Goal: Find specific page/section: Find specific page/section

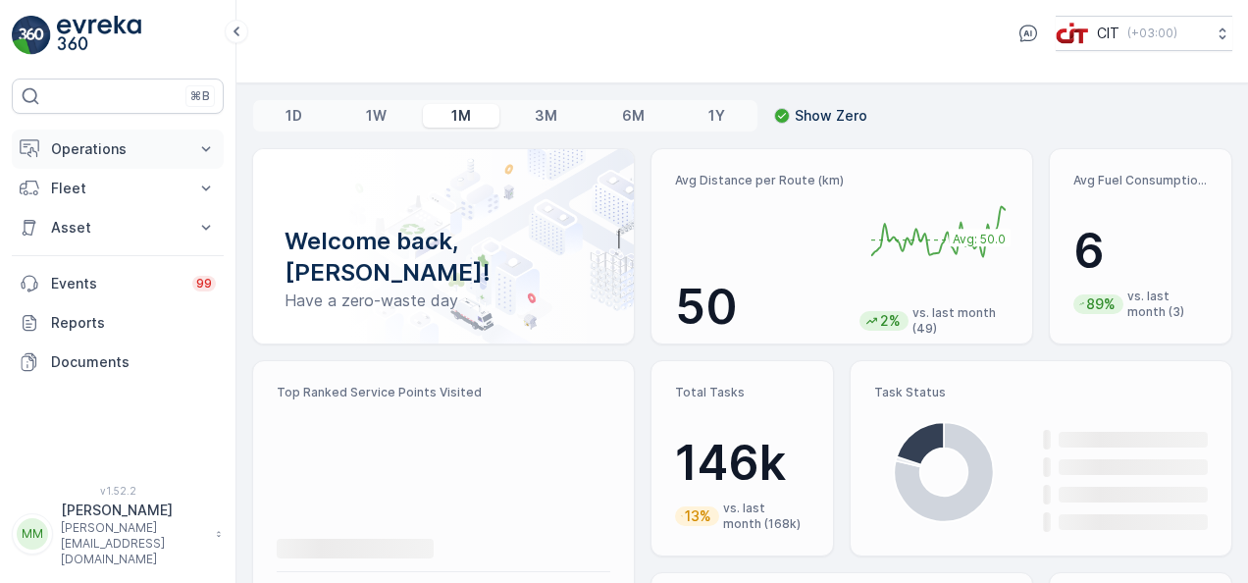
click at [203, 139] on icon at bounding box center [206, 149] width 20 height 20
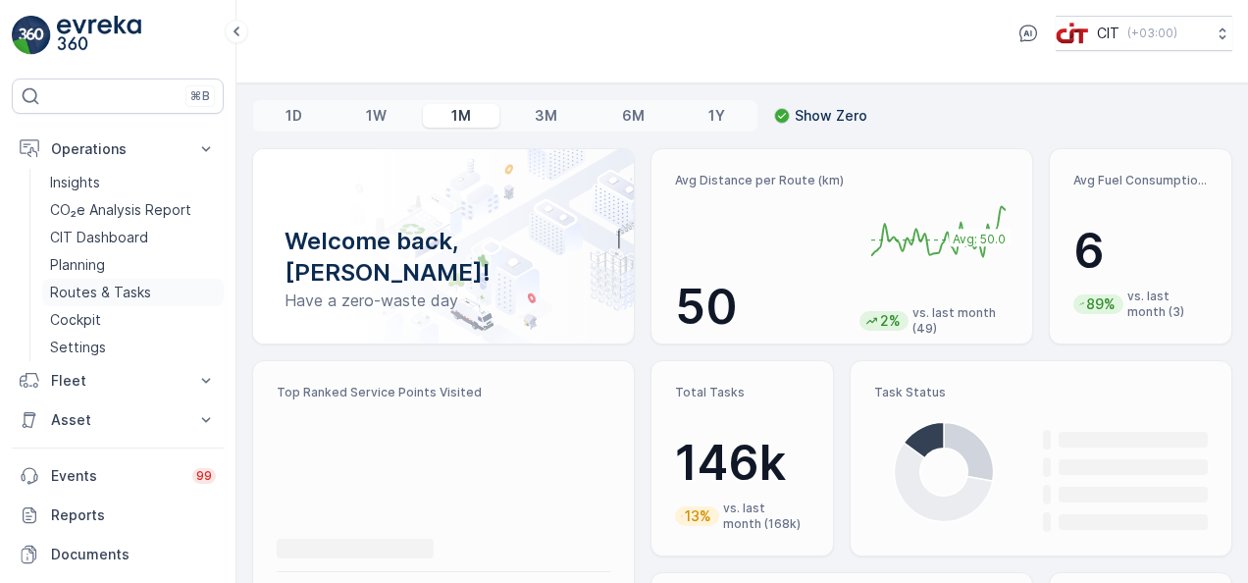
click at [161, 281] on link "Routes & Tasks" at bounding box center [133, 292] width 182 height 27
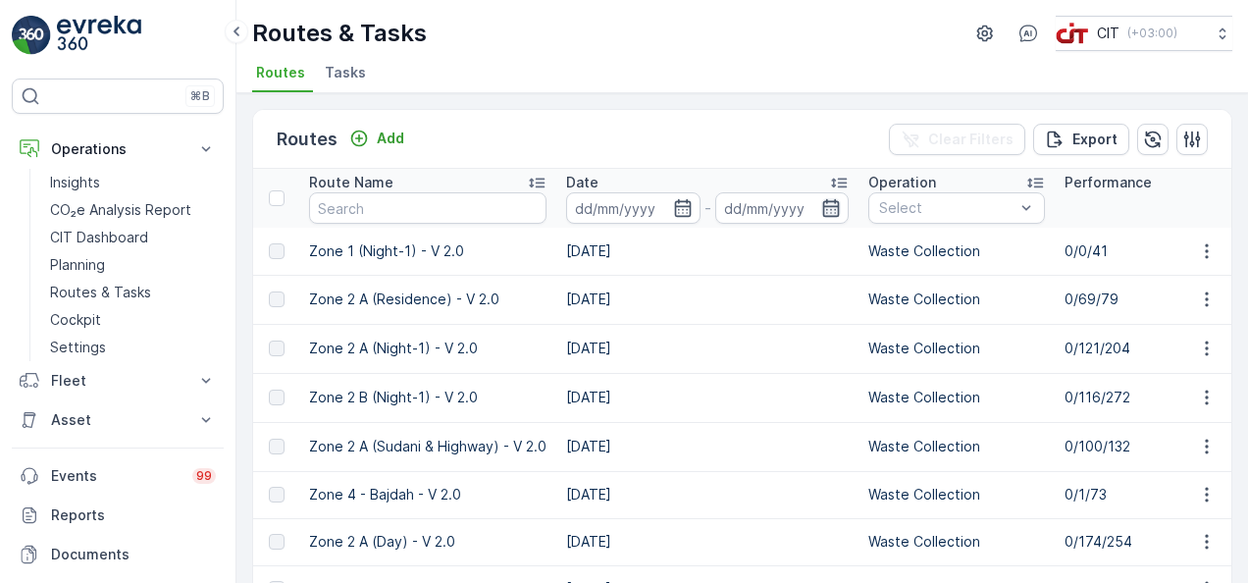
click at [828, 206] on icon "button" at bounding box center [831, 208] width 20 height 20
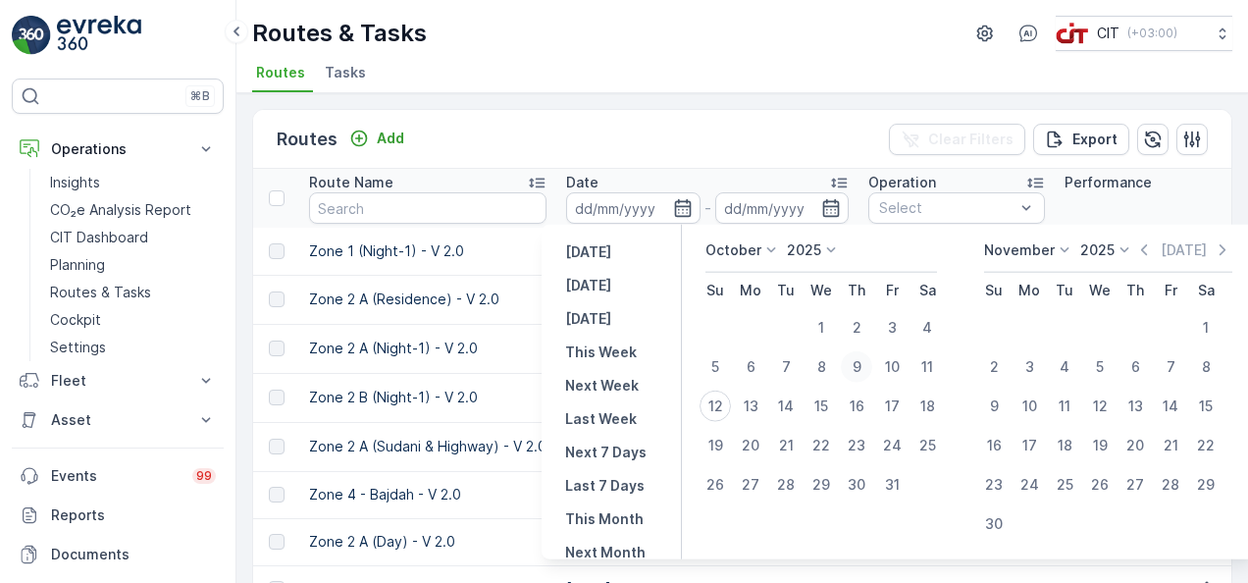
click at [864, 370] on div "9" at bounding box center [856, 366] width 31 height 31
type input "[DATE]"
click at [487, 198] on input "text" at bounding box center [427, 207] width 237 height 31
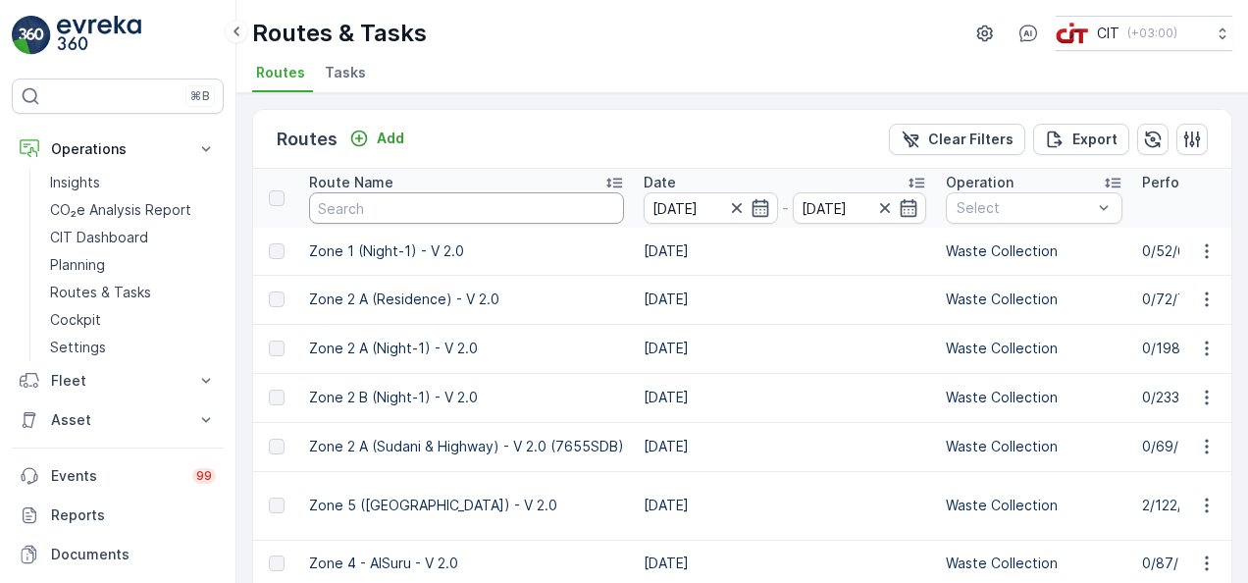
click at [395, 206] on input "text" at bounding box center [466, 207] width 315 height 31
type input "zone 3"
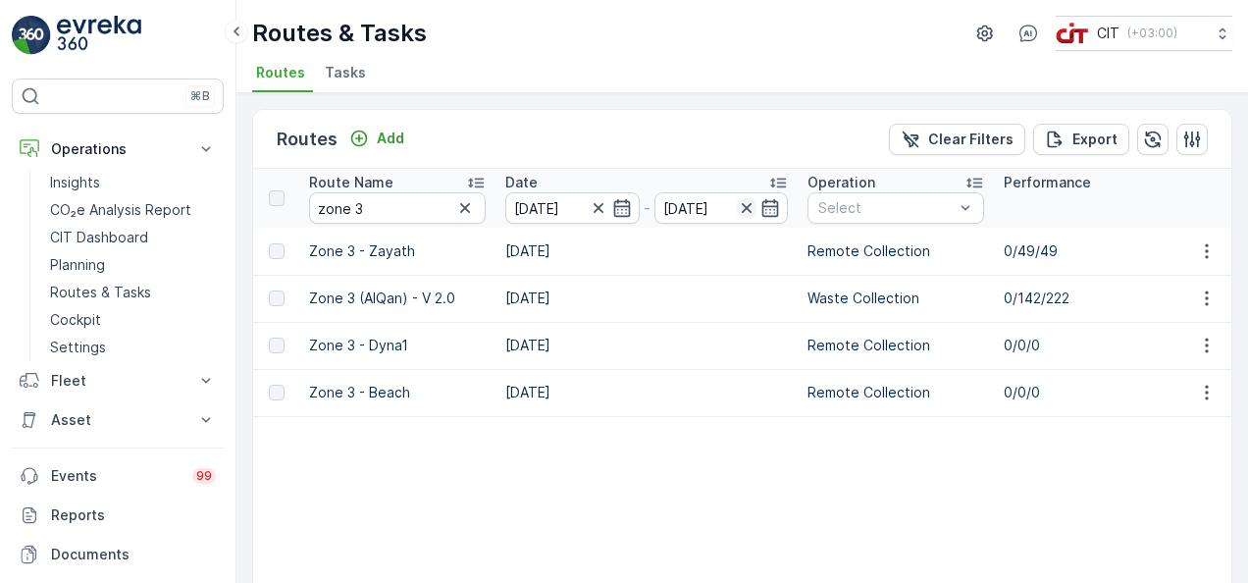
click at [743, 206] on icon "button" at bounding box center [747, 208] width 20 height 20
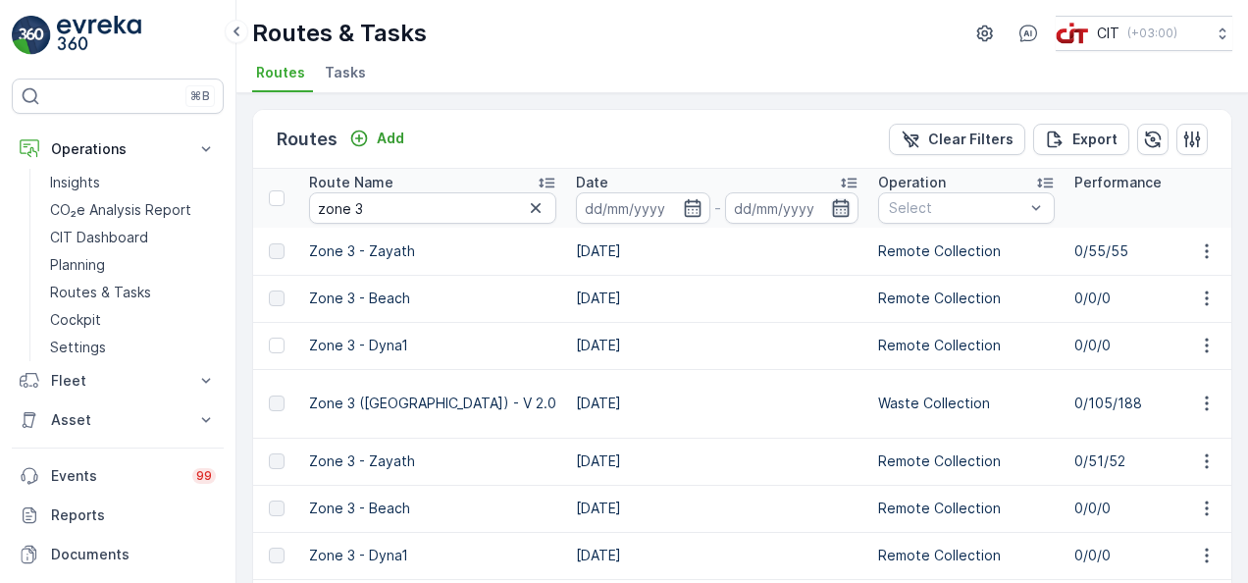
click at [833, 203] on icon "button" at bounding box center [841, 208] width 17 height 18
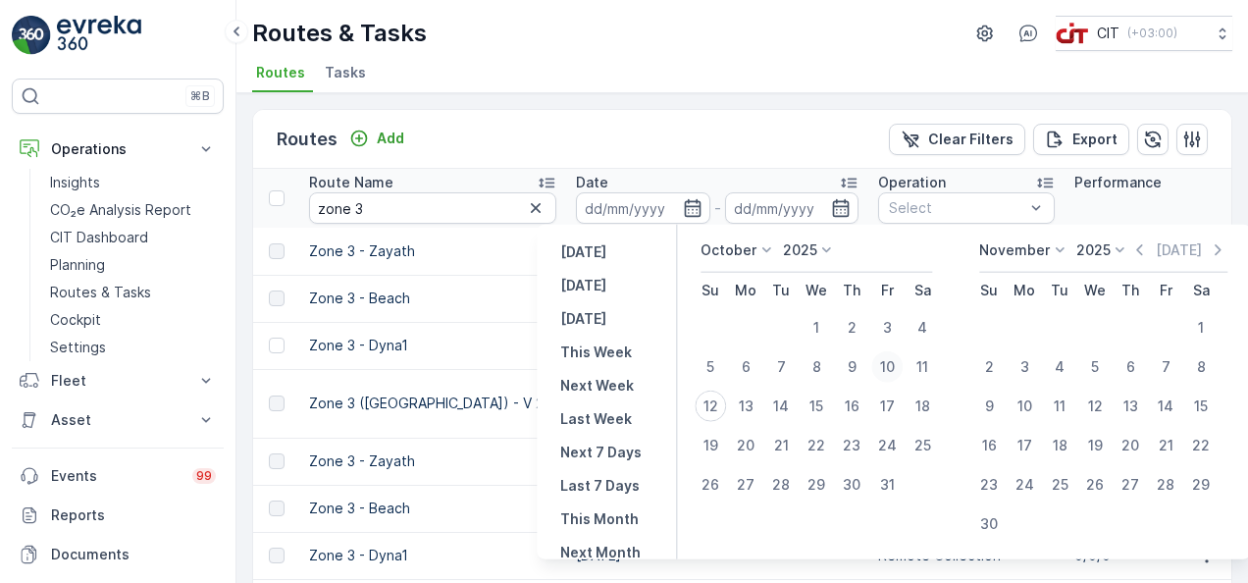
click at [885, 369] on div "10" at bounding box center [886, 366] width 31 height 31
type input "[DATE]"
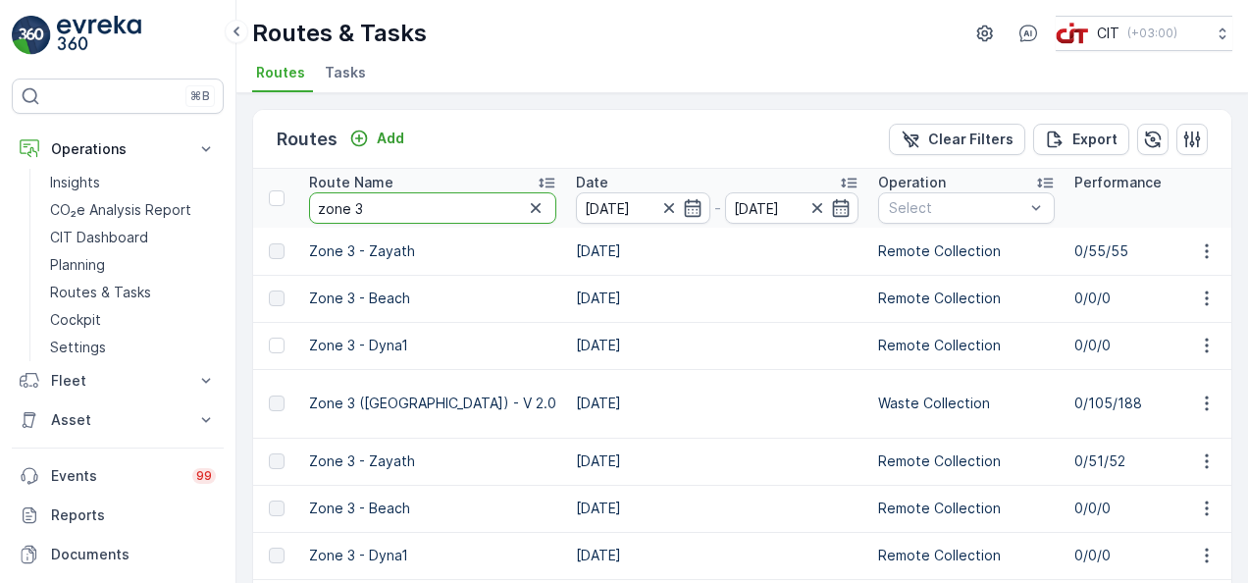
click at [455, 206] on input "zone 3" at bounding box center [432, 207] width 247 height 31
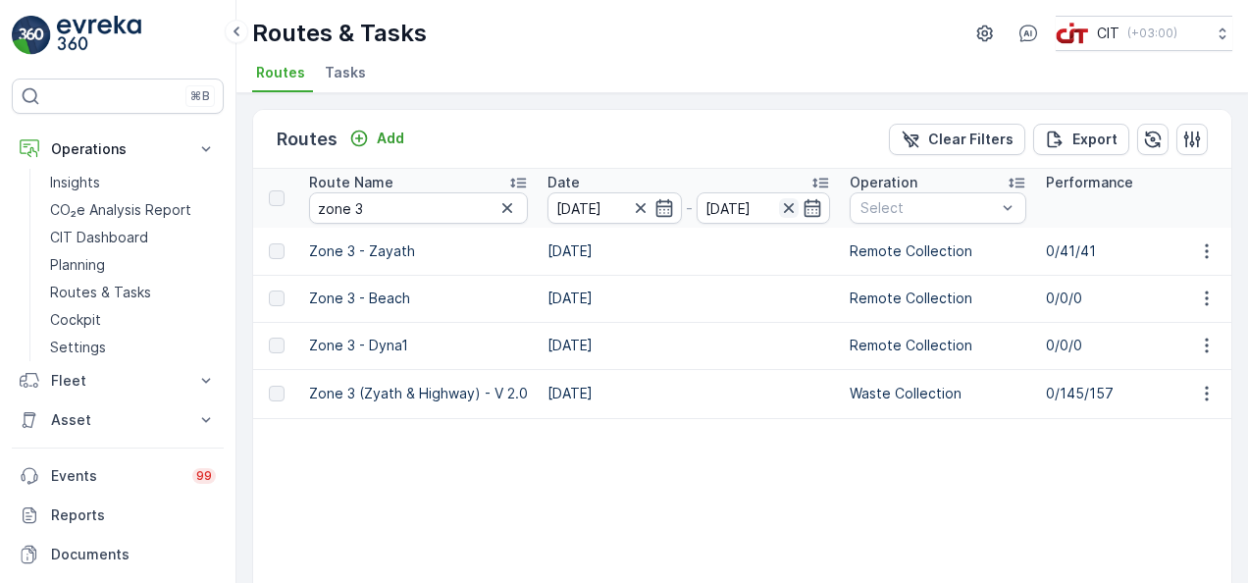
click at [789, 202] on icon "button" at bounding box center [789, 208] width 20 height 20
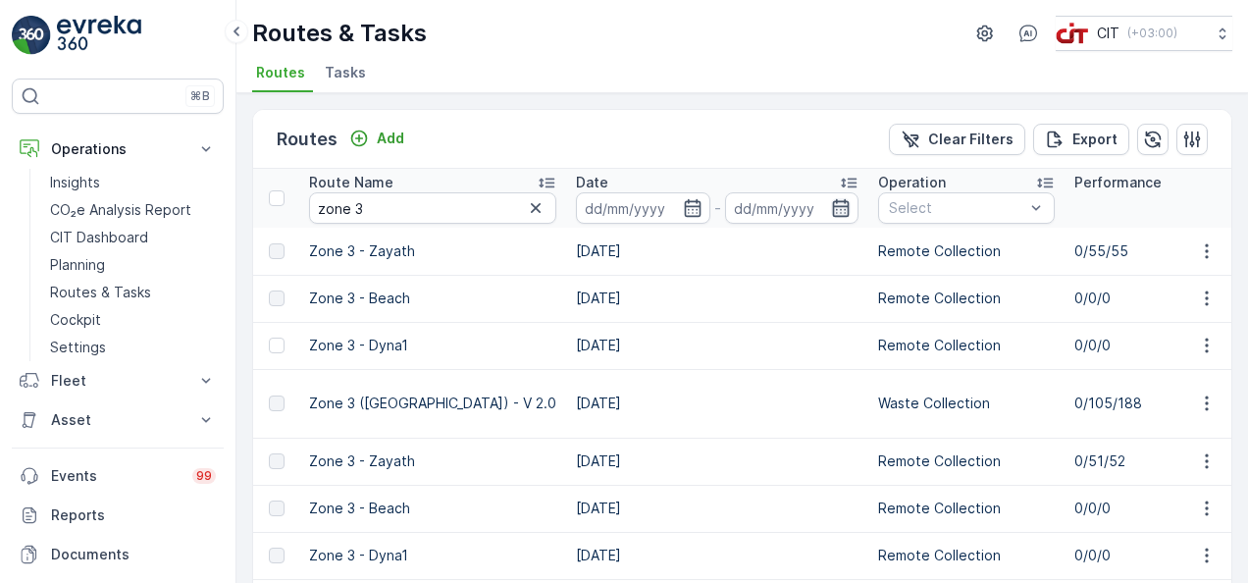
click at [833, 210] on icon "button" at bounding box center [841, 208] width 17 height 18
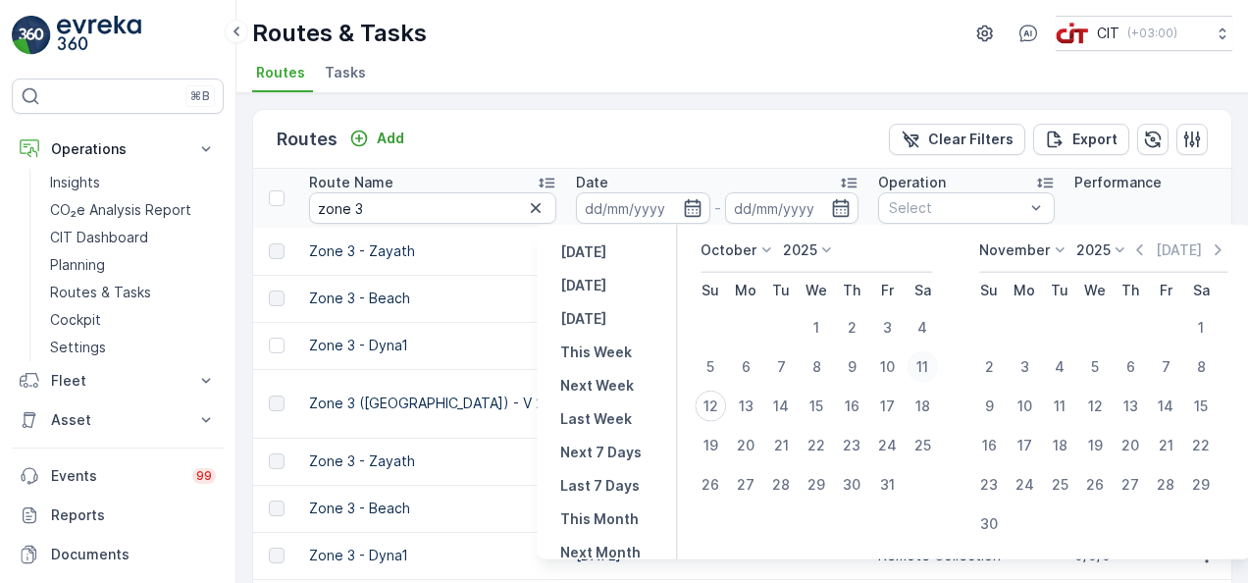
click at [923, 359] on div "11" at bounding box center [922, 366] width 31 height 31
type input "[DATE]"
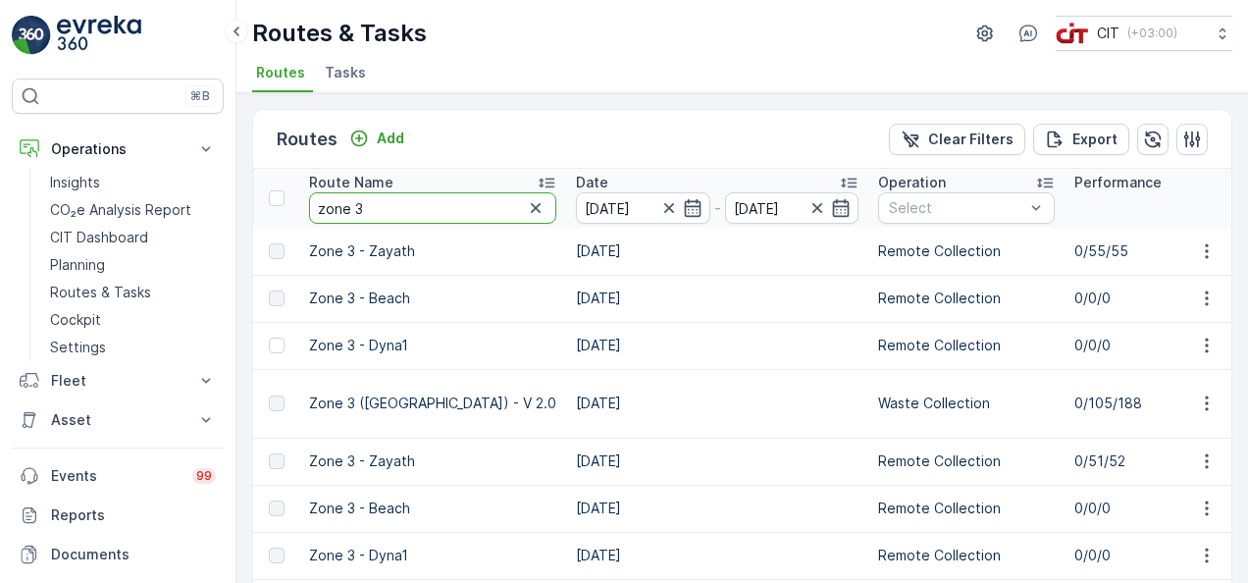
type input "[DATE]"
click at [451, 204] on input "zone 3" at bounding box center [432, 207] width 247 height 31
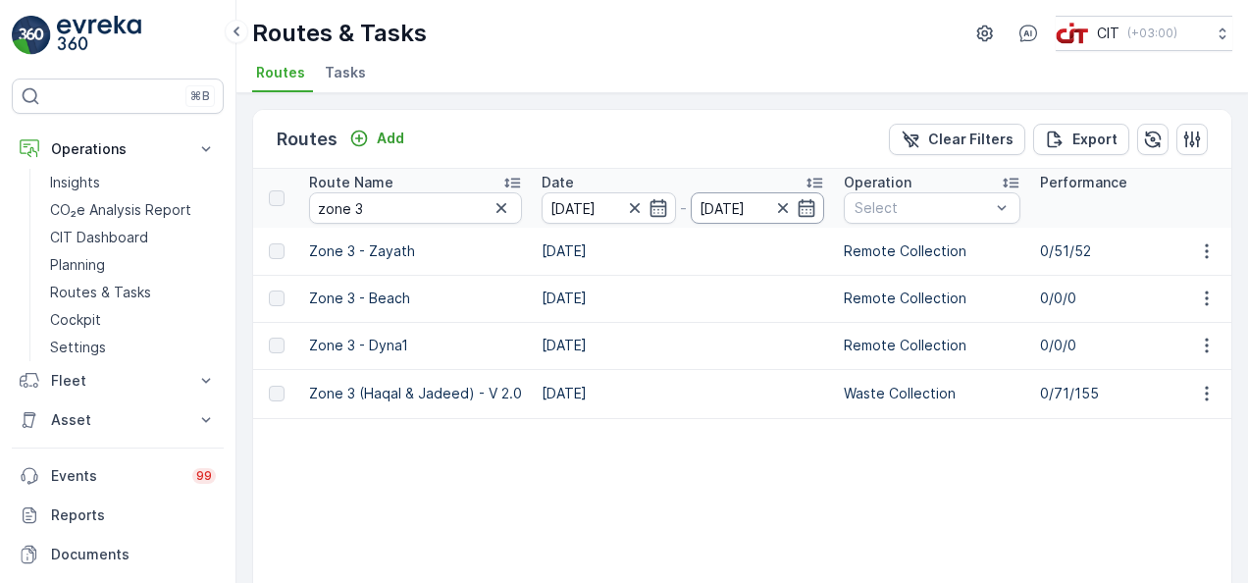
click at [767, 209] on input "[DATE]" at bounding box center [758, 207] width 134 height 31
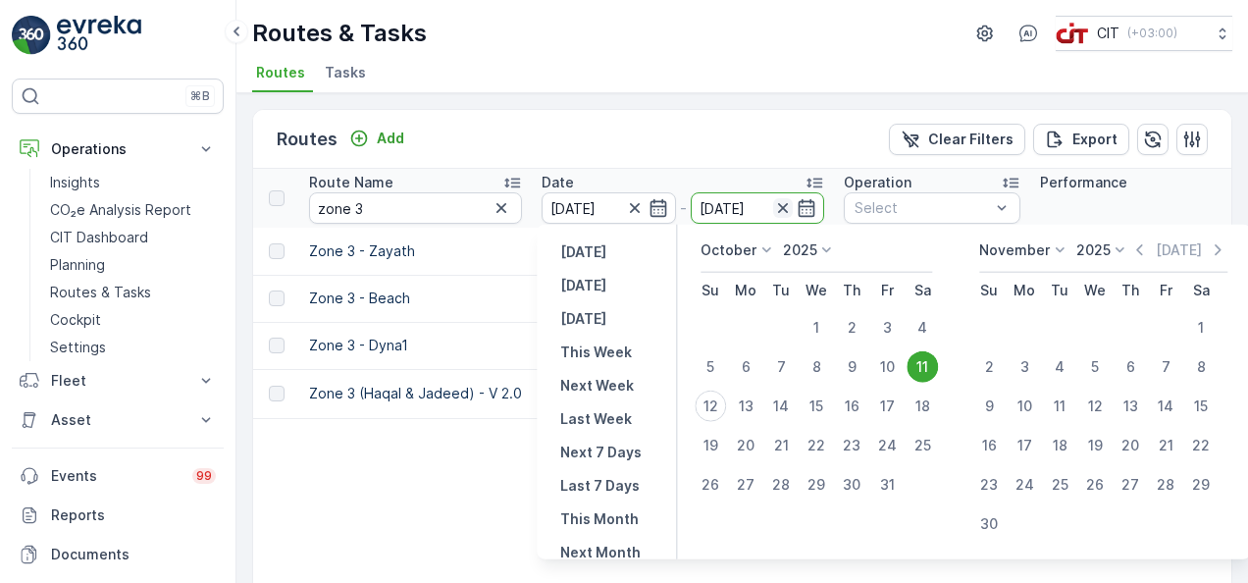
click at [778, 212] on icon "button" at bounding box center [783, 208] width 20 height 20
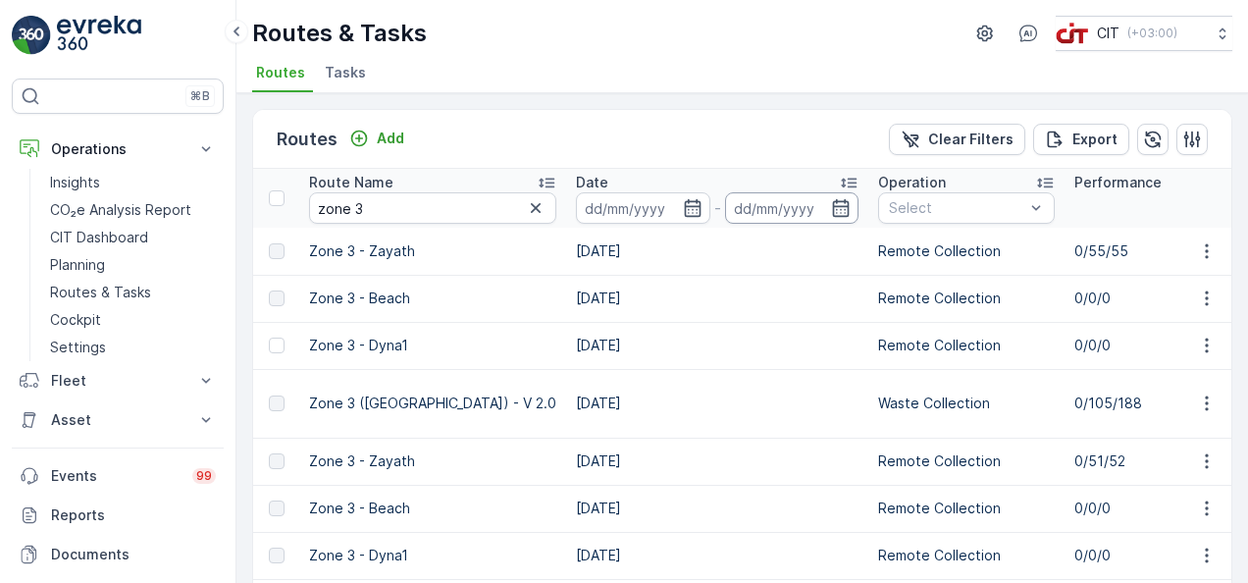
click at [773, 202] on input at bounding box center [792, 207] width 134 height 31
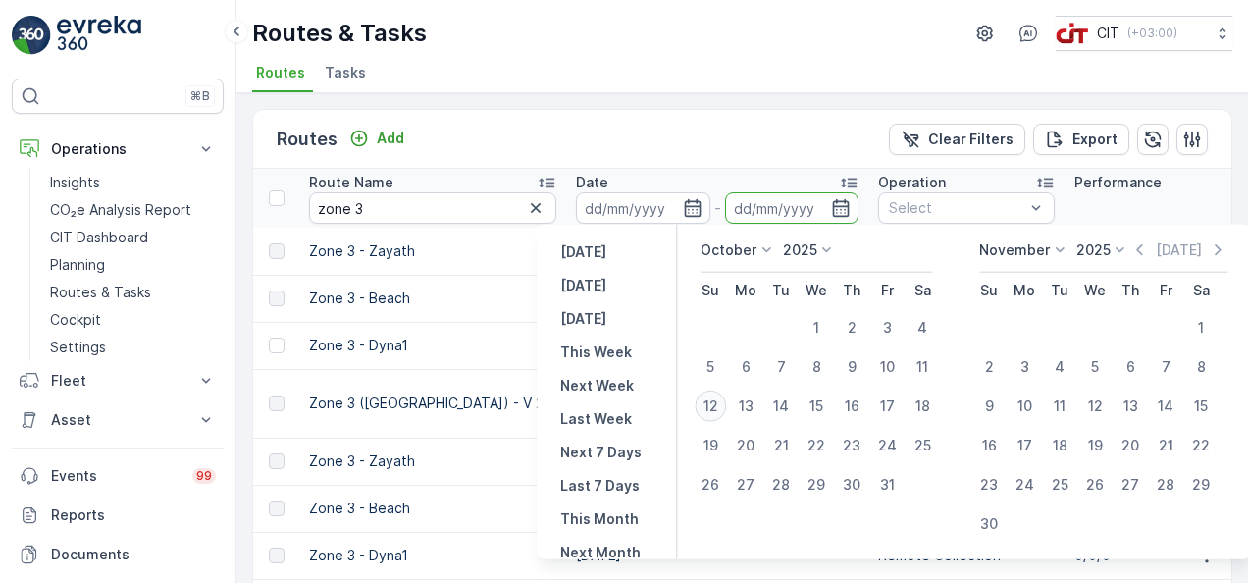
click at [711, 404] on div "12" at bounding box center [710, 406] width 31 height 31
type input "[DATE]"
click at [478, 208] on input "zone 3" at bounding box center [432, 207] width 247 height 31
